Goal: Task Accomplishment & Management: Manage account settings

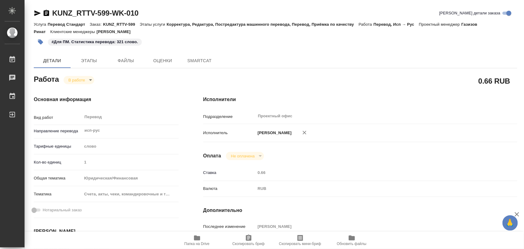
type textarea "x"
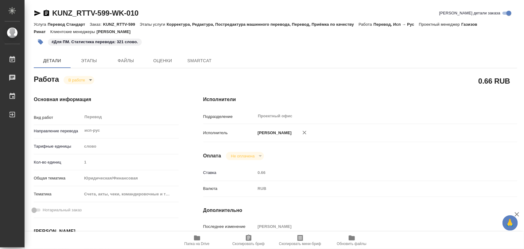
type textarea "x"
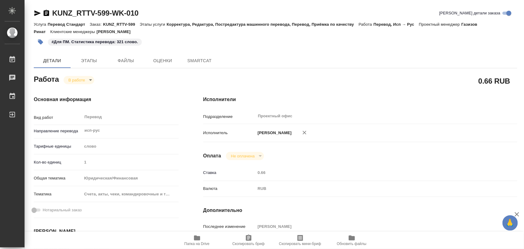
type textarea "x"
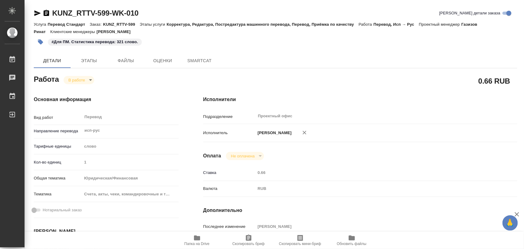
type textarea "x"
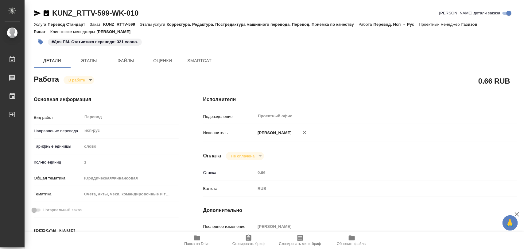
type textarea "x"
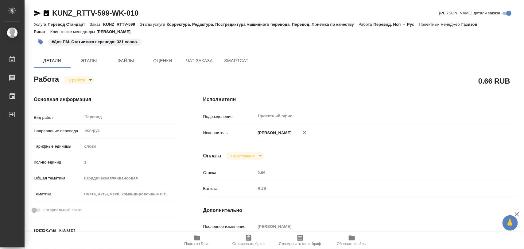
type textarea "x"
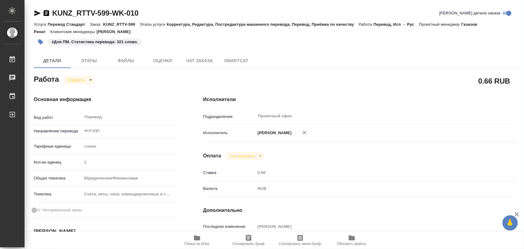
type textarea "x"
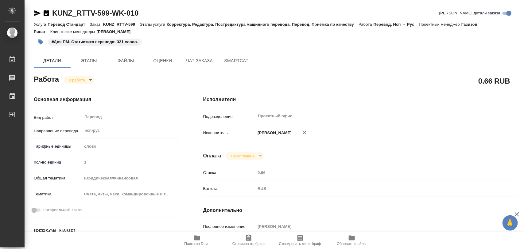
type textarea "x"
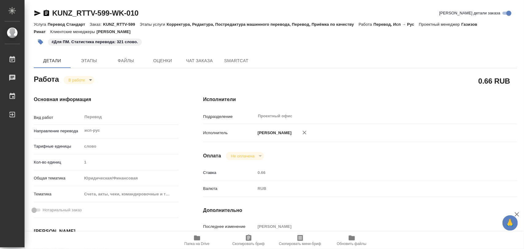
type textarea "x"
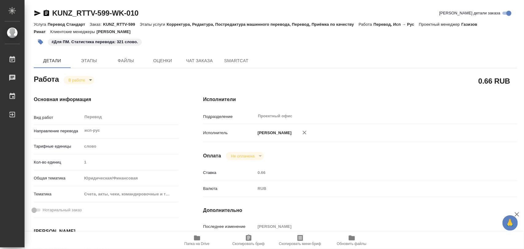
type textarea "x"
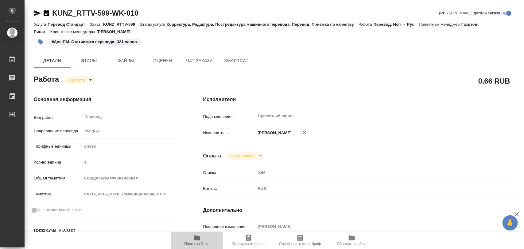
click at [192, 240] on span "Папка на Drive" at bounding box center [197, 241] width 44 height 12
click at [90, 60] on span "Этапы" at bounding box center [88, 61] width 29 height 8
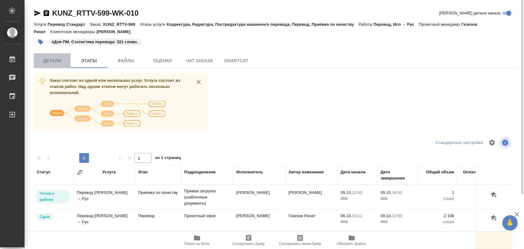
click at [54, 60] on span "Детали" at bounding box center [51, 61] width 29 height 8
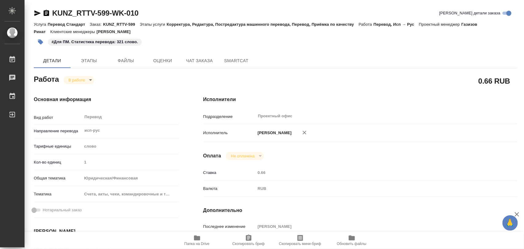
type textarea "x"
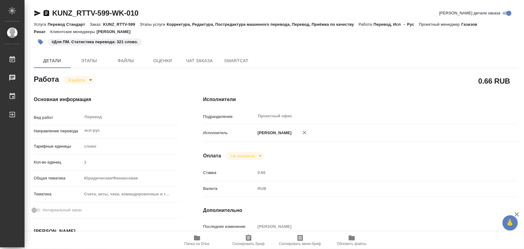
type textarea "x"
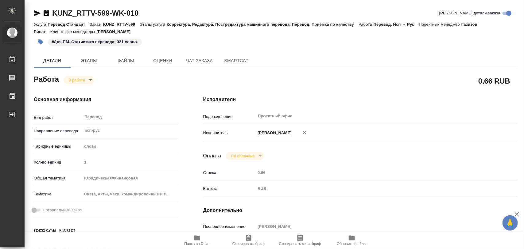
type textarea "x"
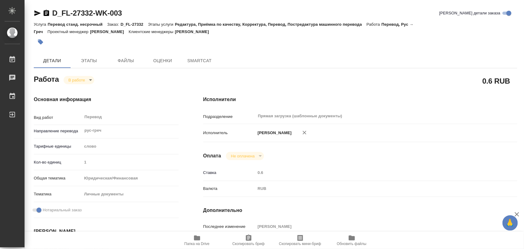
type textarea "x"
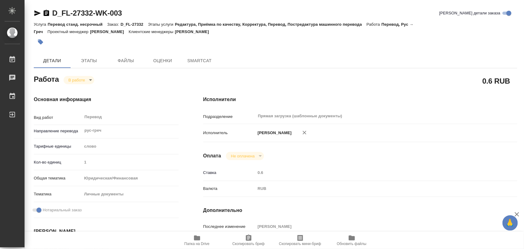
type textarea "x"
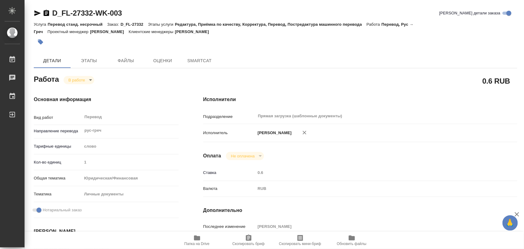
type textarea "x"
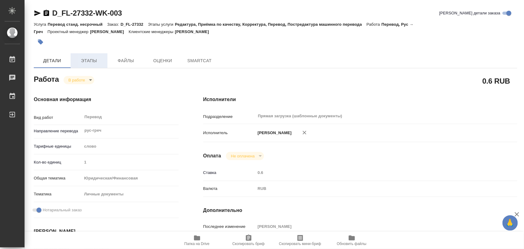
type textarea "x"
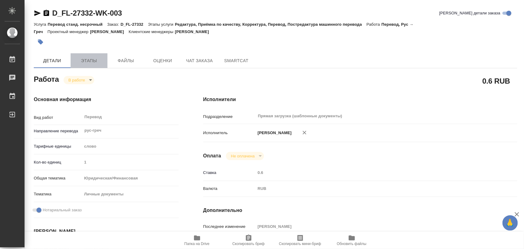
click at [96, 61] on span "Этапы" at bounding box center [88, 61] width 29 height 8
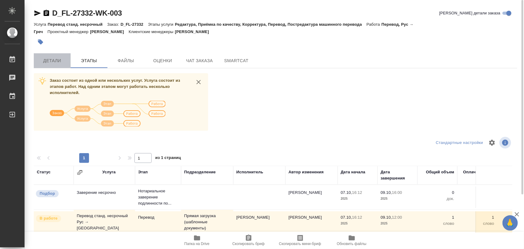
click at [56, 61] on span "Детали" at bounding box center [51, 61] width 29 height 8
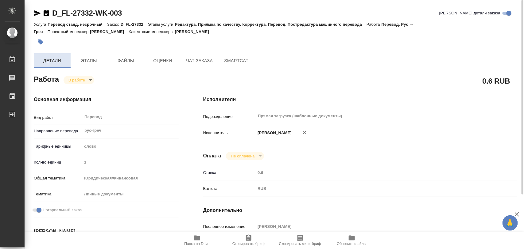
type textarea "x"
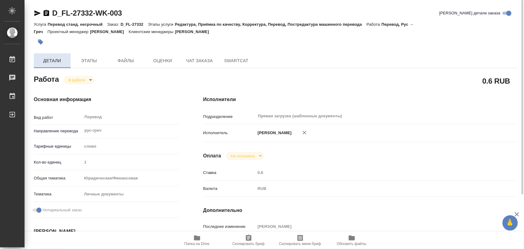
type textarea "x"
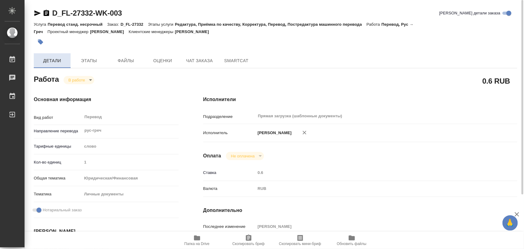
type textarea "x"
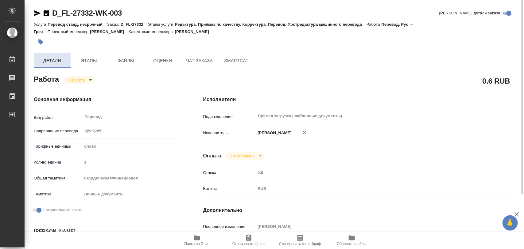
type textarea "x"
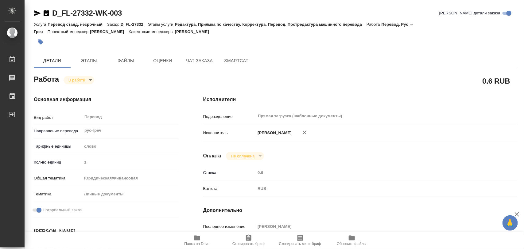
type textarea "x"
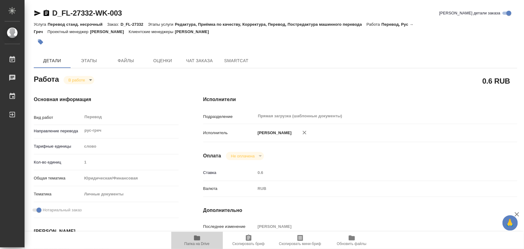
click at [200, 238] on span "Папка на Drive" at bounding box center [197, 241] width 44 height 12
